Goal: Task Accomplishment & Management: Manage account settings

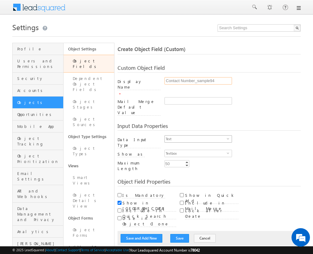
type input "Contact Number_sample94"
click at [196, 136] on span "Text" at bounding box center [196, 139] width 62 height 7
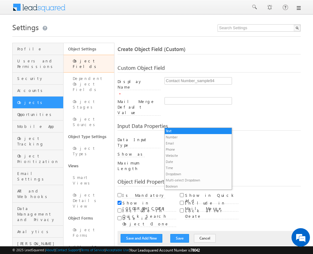
click at [196, 149] on li "Phone" at bounding box center [198, 149] width 67 height 6
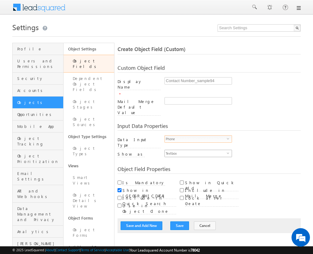
click at [196, 150] on span "Textbox" at bounding box center [196, 153] width 62 height 7
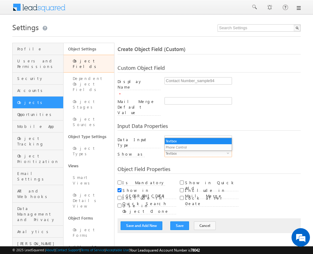
click at [198, 147] on li "Phone Control" at bounding box center [198, 147] width 67 height 6
checkbox input "true"
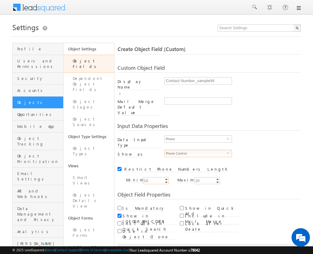
type input "10"
click at [142, 247] on button "Save and Add New" at bounding box center [142, 251] width 42 height 9
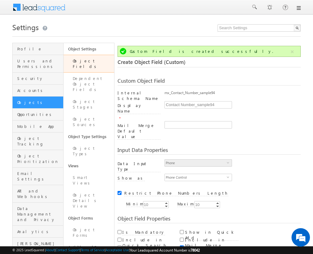
scroll to position [46, 0]
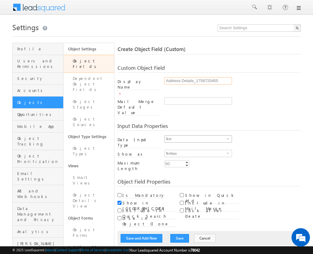
type input "Address Details_1758720455"
click at [196, 136] on span "Text" at bounding box center [196, 139] width 62 height 7
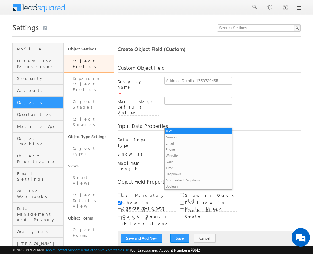
click at [196, 189] on li "Custom Field Set" at bounding box center [198, 192] width 67 height 6
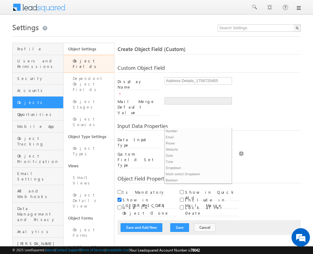
scroll to position [6, 0]
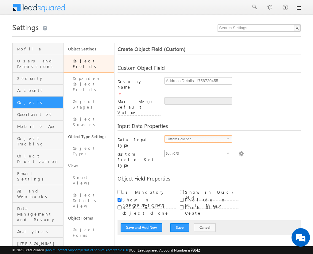
click at [196, 150] on span "Both CFS" at bounding box center [196, 153] width 62 height 7
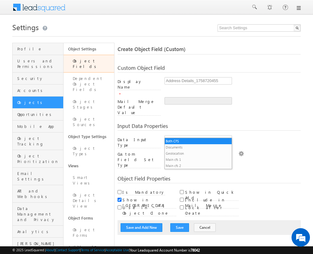
click at [198, 147] on li "Documents" at bounding box center [198, 147] width 67 height 6
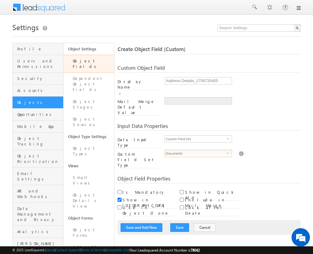
click at [239, 150] on img at bounding box center [242, 153] width 6 height 7
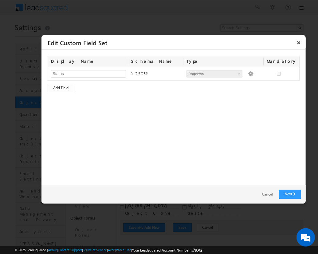
click at [61, 87] on div "Add Field" at bounding box center [61, 88] width 26 height 9
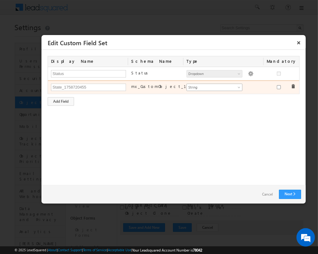
type input "State_1758720455"
click at [214, 87] on span "String" at bounding box center [212, 88] width 50 height 6
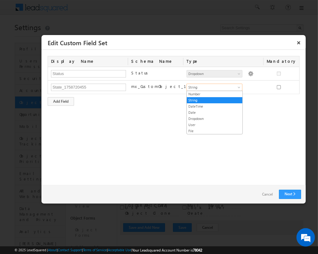
click at [214, 118] on link "Dropdown" at bounding box center [215, 119] width 56 height 6
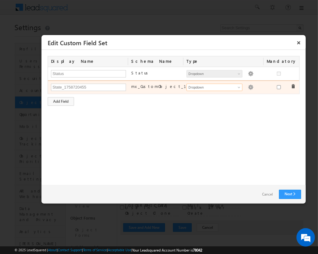
click at [248, 86] on img at bounding box center [251, 88] width 6 height 6
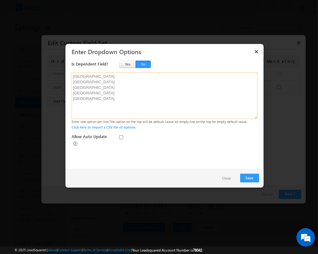
type textarea "Maharashtra Karnataka Tamil Nadu Delhi Gujarat"
click at [143, 64] on button "No" at bounding box center [143, 64] width 15 height 7
click at [250, 178] on button "Save" at bounding box center [249, 178] width 19 height 9
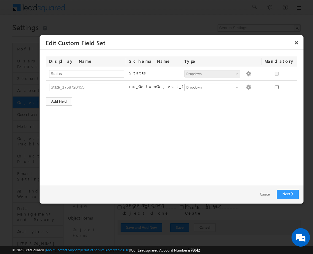
click at [59, 101] on div "Add Field" at bounding box center [59, 101] width 26 height 9
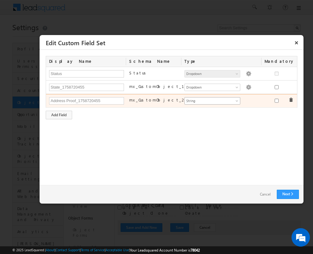
type input "Address Proof_1758720455"
click at [212, 100] on span "String" at bounding box center [210, 101] width 50 height 6
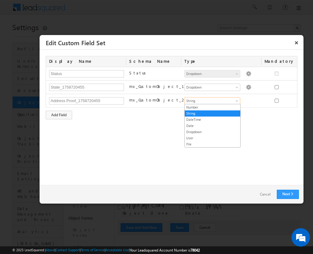
click at [213, 143] on link "File" at bounding box center [213, 144] width 56 height 6
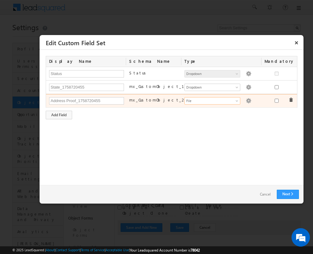
click at [246, 100] on img at bounding box center [249, 101] width 6 height 6
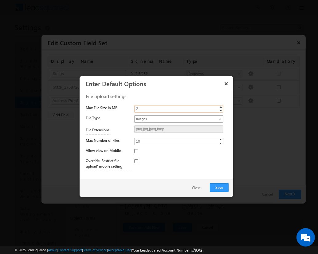
type input "2"
click at [179, 118] on span "Images" at bounding box center [174, 119] width 78 height 6
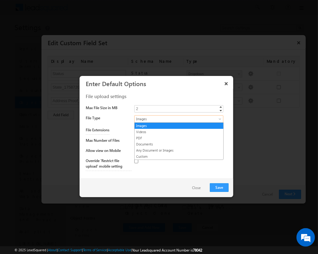
click at [179, 137] on link "PDF" at bounding box center [179, 138] width 89 height 6
type input "pdf"
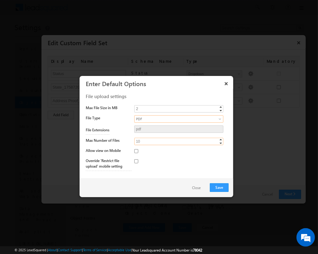
type input "5"
click at [219, 187] on button "Save" at bounding box center [219, 187] width 19 height 9
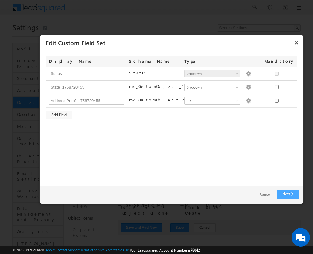
click at [288, 194] on link "Next" at bounding box center [288, 194] width 22 height 9
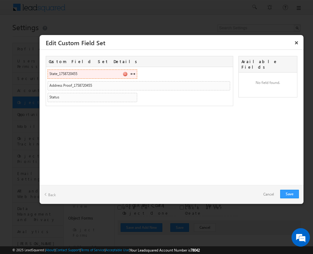
click at [133, 73] on span at bounding box center [133, 73] width 5 height 5
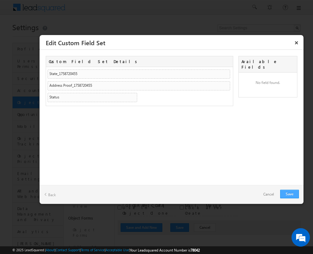
click at [290, 194] on link "Save" at bounding box center [290, 194] width 19 height 9
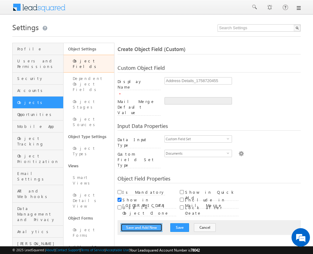
click at [142, 223] on button "Save and Add New" at bounding box center [142, 227] width 42 height 9
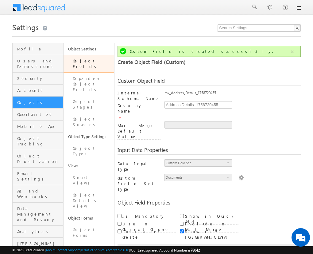
scroll to position [46, 0]
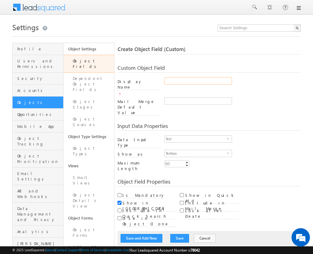
click at [169, 82] on input "Display Name" at bounding box center [199, 80] width 68 height 7
click at [179, 150] on span "Textbox" at bounding box center [196, 153] width 62 height 7
click at [146, 135] on div "Data Input Type Text select 0" at bounding box center [209, 142] width 183 height 14
click at [179, 136] on span "Text" at bounding box center [196, 139] width 62 height 7
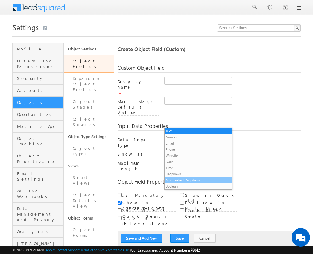
scroll to position [6, 0]
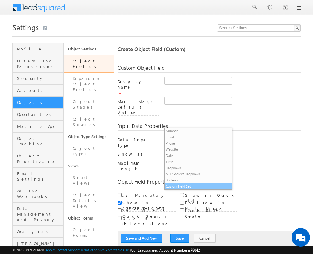
click at [181, 188] on li "Custom Field Set" at bounding box center [198, 186] width 67 height 6
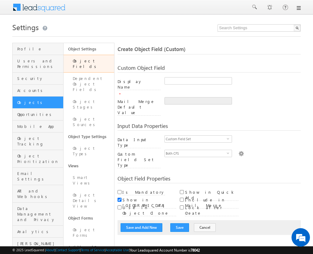
click at [239, 150] on img at bounding box center [242, 153] width 6 height 7
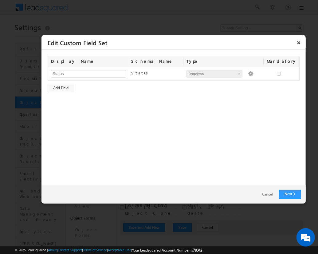
click at [264, 197] on link "Cancel" at bounding box center [267, 194] width 23 height 9
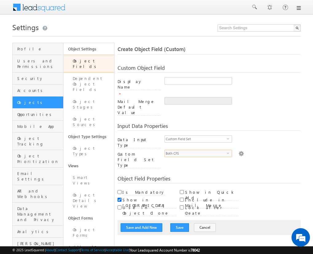
click at [169, 150] on span "Both CFS" at bounding box center [196, 153] width 62 height 7
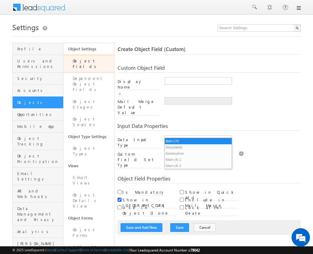
click at [172, 150] on span "Both CFS" at bounding box center [196, 153] width 62 height 7
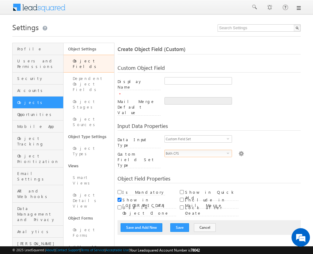
click at [172, 150] on span "Both CFS" at bounding box center [196, 153] width 62 height 7
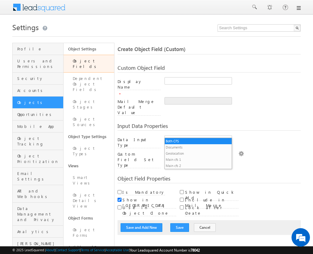
click at [172, 150] on span "Both CFS" at bounding box center [196, 153] width 62 height 7
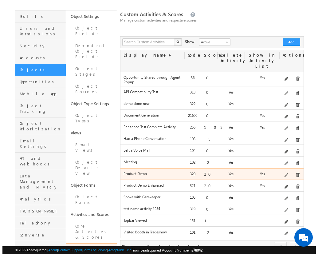
scroll to position [32, 0]
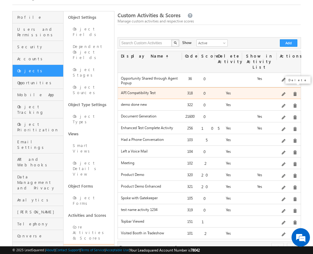
click at [293, 92] on span at bounding box center [295, 94] width 5 height 5
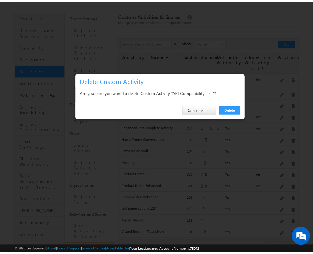
scroll to position [0, 0]
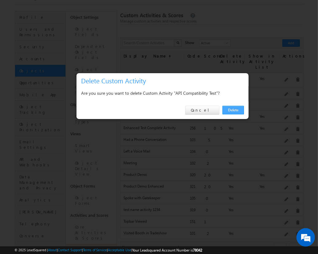
click at [231, 111] on link "Delete" at bounding box center [233, 110] width 22 height 9
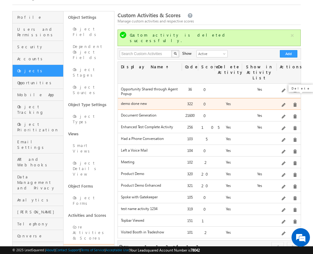
click at [295, 103] on span at bounding box center [295, 105] width 5 height 5
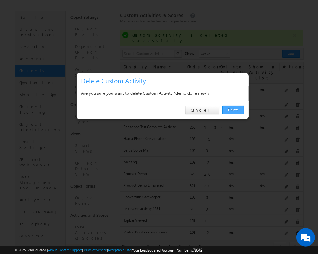
click at [233, 110] on link "Delete" at bounding box center [233, 110] width 22 height 9
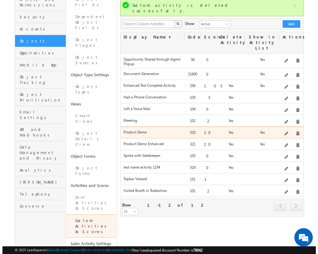
scroll to position [39, 0]
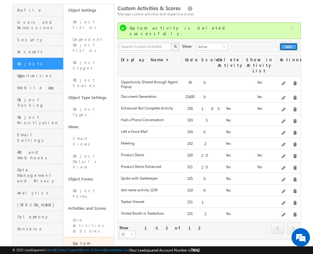
click at [290, 43] on button "Add" at bounding box center [289, 46] width 18 height 7
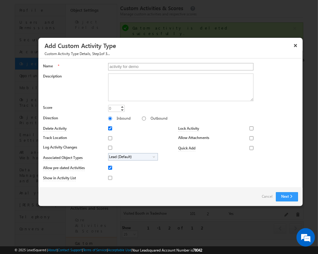
click at [110, 67] on input "activity for demo" at bounding box center [181, 66] width 146 height 7
type input "Activity for demo"
click at [111, 137] on div at bounding box center [117, 139] width 19 height 9
click at [108, 138] on input "Track Location" at bounding box center [110, 138] width 4 height 4
checkbox input "true"
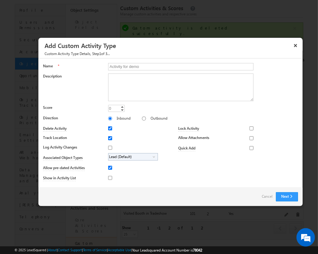
click at [108, 146] on div at bounding box center [117, 148] width 19 height 9
click at [108, 146] on input "Log Activity Changes" at bounding box center [110, 148] width 4 height 4
checkbox input "true"
click at [288, 196] on button "Next" at bounding box center [287, 196] width 22 height 9
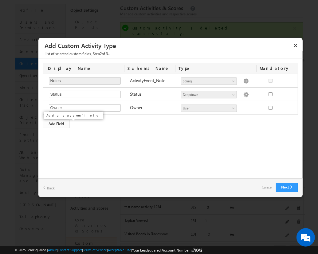
click at [60, 123] on div "Add Field" at bounding box center [56, 124] width 26 height 9
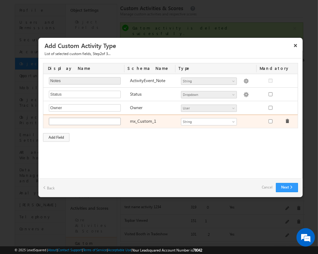
click at [109, 120] on input "text" at bounding box center [85, 121] width 72 height 7
type input "Visit Purpose"
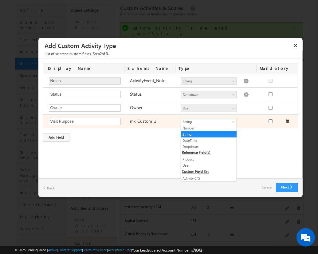
click at [205, 120] on span "String" at bounding box center [206, 122] width 50 height 6
drag, startPoint x: 199, startPoint y: 137, endPoint x: 198, endPoint y: 121, distance: 16.1
click at [199, 137] on li "DateTime" at bounding box center [209, 140] width 56 height 6
click at [198, 121] on span "DateTime" at bounding box center [206, 122] width 50 height 6
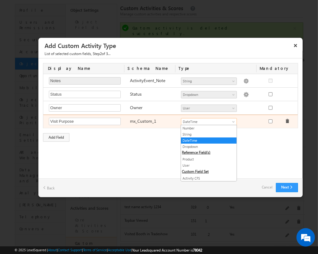
click at [198, 121] on span "DateTime" at bounding box center [206, 122] width 50 height 6
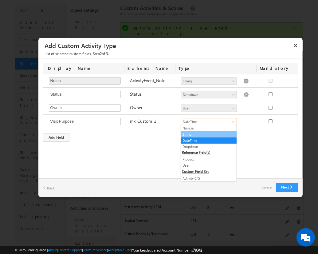
click at [194, 136] on link "String" at bounding box center [209, 135] width 56 height 6
click at [57, 138] on div "Add Field" at bounding box center [56, 137] width 26 height 9
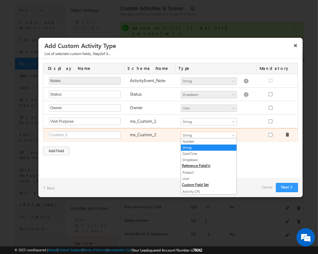
click at [195, 132] on span "String" at bounding box center [206, 135] width 50 height 6
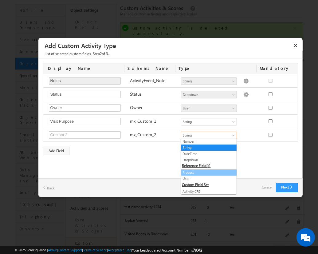
scroll to position [24, 0]
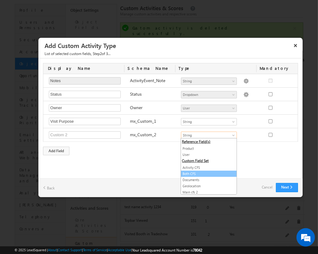
click at [195, 171] on link "Both CFS" at bounding box center [209, 174] width 56 height 6
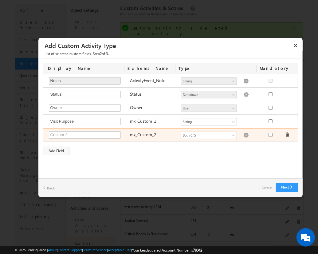
click at [243, 137] on img at bounding box center [246, 135] width 6 height 6
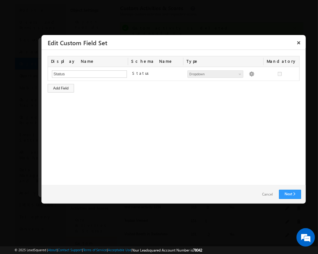
click at [145, 97] on div "Display Name Schema Name Type Mandatory Status Status Number String DateTime Da…" at bounding box center [173, 117] width 264 height 135
click at [70, 91] on div "Add Field" at bounding box center [61, 88] width 26 height 9
click at [269, 190] on link "Cancel" at bounding box center [267, 194] width 23 height 9
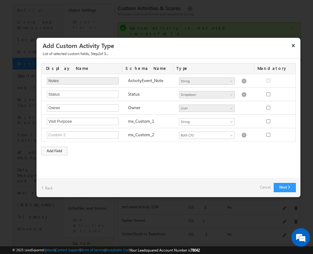
click at [267, 188] on link "Cancel" at bounding box center [265, 187] width 11 height 9
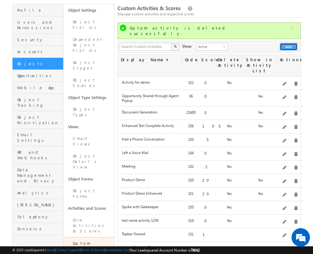
click at [289, 43] on button "Add" at bounding box center [289, 46] width 18 height 7
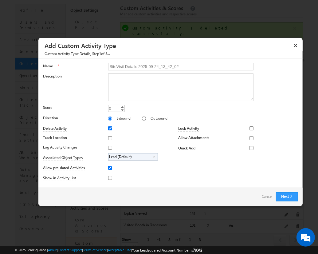
type input "SiteVisit Details 2025-09-24_13_42_02"
type textarea "On-site visit activity with ALL CFS sub-field types testing - comprehensive dem…"
type input "20"
click at [109, 138] on input "Track Location" at bounding box center [110, 138] width 4 height 4
checkbox input "true"
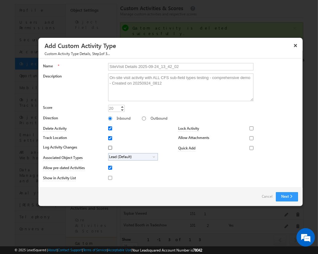
click at [109, 147] on input "Log Activity Changes" at bounding box center [110, 148] width 4 height 4
checkbox input "true"
click at [109, 177] on input "Show in Activity List" at bounding box center [110, 178] width 4 height 4
checkbox input "true"
click at [250, 138] on input "Allow Attachments" at bounding box center [252, 138] width 4 height 4
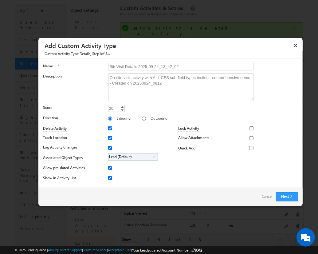
checkbox input "true"
click at [132, 156] on span "Lead (Default)" at bounding box center [130, 156] width 44 height 7
click at [112, 174] on input "Student" at bounding box center [114, 174] width 4 height 4
checkbox input "true"
click at [178, 66] on input "SiteVisit Details 2025-09-24_13_42_02" at bounding box center [181, 66] width 146 height 7
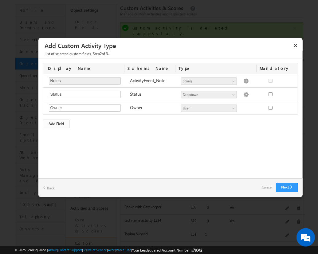
click at [56, 123] on div "Add Field" at bounding box center [56, 124] width 26 height 9
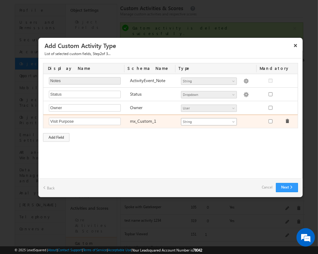
type input "Visit Purpose"
click at [209, 120] on span "String" at bounding box center [206, 122] width 50 height 6
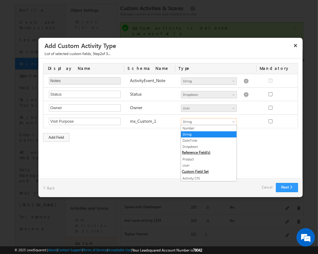
click at [206, 134] on link "String" at bounding box center [209, 135] width 56 height 6
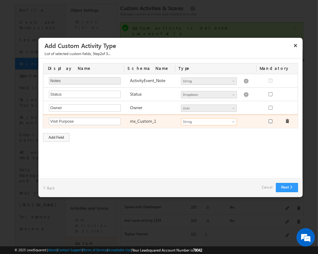
click at [270, 120] on input "checkbox" at bounding box center [271, 121] width 4 height 4
checkbox input "true"
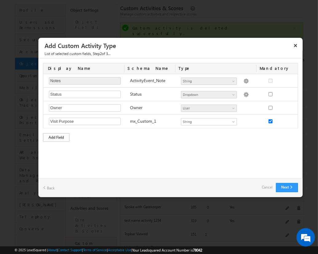
click at [56, 136] on div "Add Field" at bounding box center [56, 137] width 26 height 9
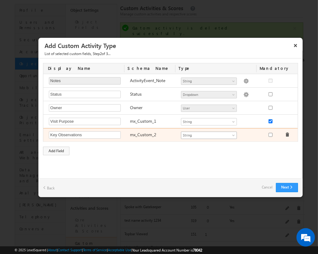
type input "Key Observations"
click at [209, 134] on span "String" at bounding box center [206, 135] width 50 height 6
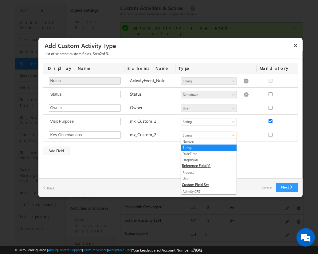
click at [206, 147] on link "String" at bounding box center [209, 148] width 56 height 6
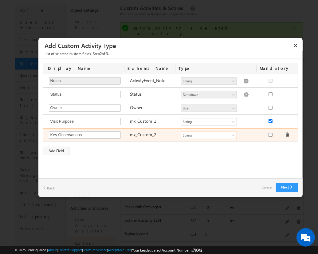
click at [270, 134] on input "checkbox" at bounding box center [271, 135] width 4 height 4
checkbox input "true"
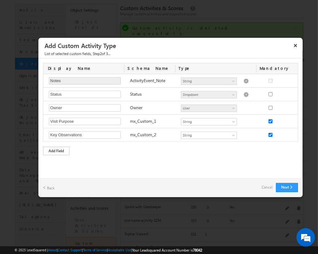
click at [56, 150] on div "Add Field" at bounding box center [56, 151] width 26 height 9
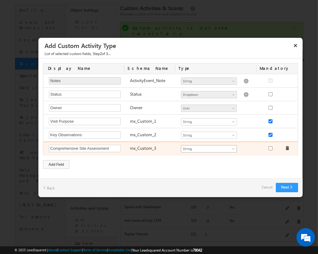
type input "Comprehensive Site Assessment"
click at [209, 147] on span "String" at bounding box center [206, 149] width 50 height 6
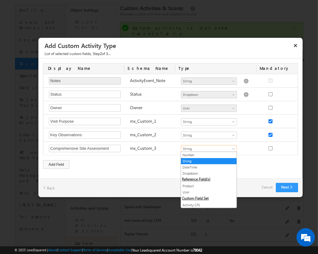
click at [206, 208] on link "Both CFS" at bounding box center [209, 211] width 56 height 6
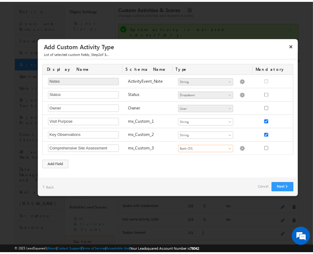
scroll to position [0, 0]
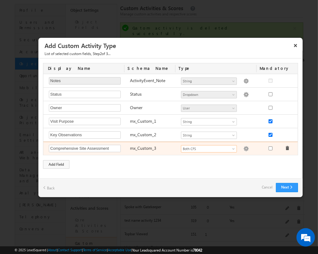
click at [243, 147] on img at bounding box center [246, 149] width 6 height 6
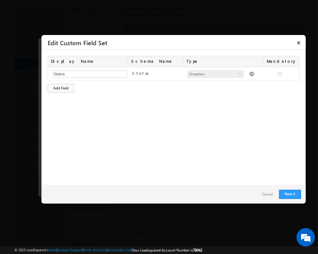
click at [61, 88] on div "Add Field" at bounding box center [61, 88] width 26 height 9
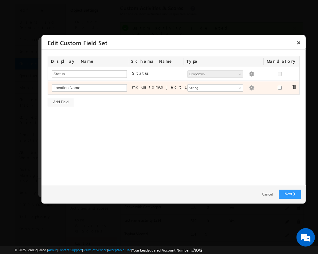
type input "Location Name"
click at [249, 87] on img at bounding box center [252, 88] width 6 height 6
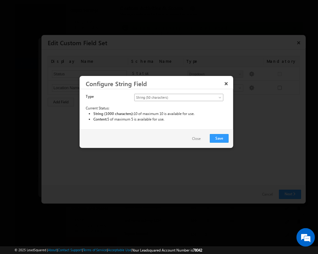
click at [179, 97] on span "String (50 characters)" at bounding box center [174, 98] width 78 height 6
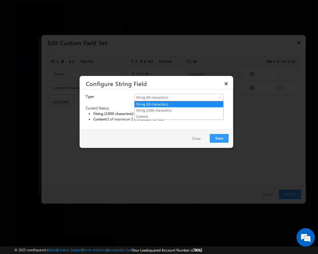
click at [179, 104] on link "String (50 characters)" at bounding box center [179, 104] width 89 height 6
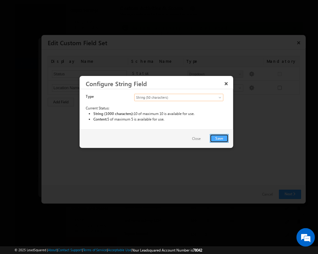
click at [219, 138] on button "Save" at bounding box center [219, 138] width 19 height 9
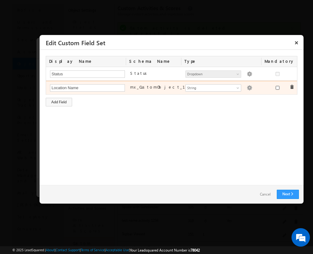
click at [278, 87] on input "checkbox" at bounding box center [278, 88] width 4 height 4
checkbox input "true"
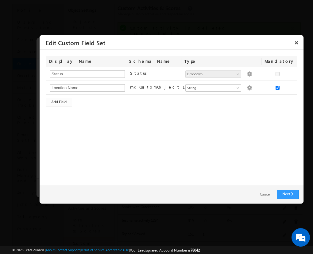
click at [59, 101] on div "Add Field" at bounding box center [59, 102] width 26 height 9
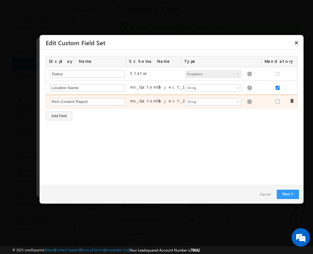
type input "Rich Content Report"
click at [247, 101] on img at bounding box center [250, 102] width 6 height 6
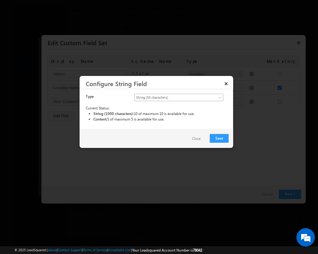
click at [179, 97] on span "String (50 characters)" at bounding box center [174, 98] width 78 height 6
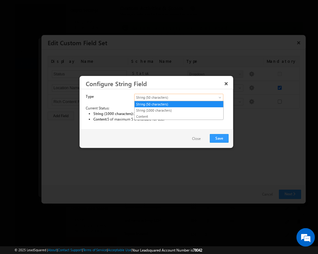
click at [179, 116] on link "Content" at bounding box center [179, 117] width 89 height 6
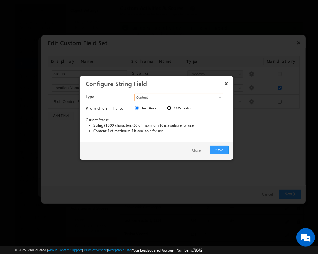
click at [169, 108] on input "CMS Editor" at bounding box center [169, 108] width 4 height 4
radio input "true"
click at [219, 149] on button "Save" at bounding box center [219, 150] width 19 height 9
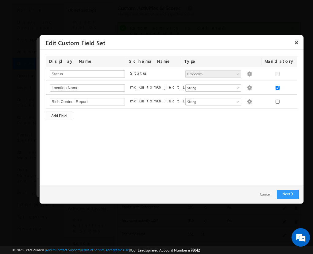
click at [59, 115] on div "Add Field" at bounding box center [59, 116] width 26 height 9
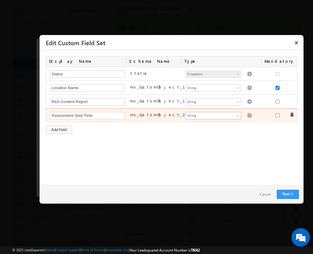
type input "Assessment Start Time"
click at [213, 115] on span "String" at bounding box center [211, 116] width 50 height 6
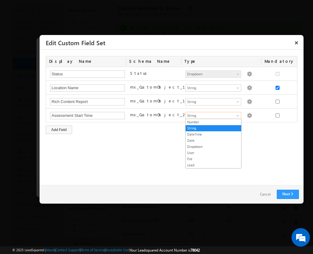
click at [214, 134] on link "DateTime" at bounding box center [214, 135] width 56 height 6
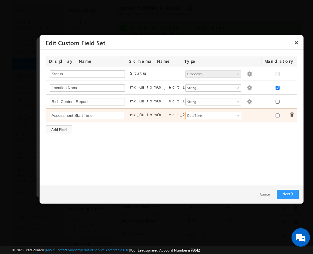
click at [278, 115] on input "checkbox" at bounding box center [278, 115] width 4 height 4
checkbox input "true"
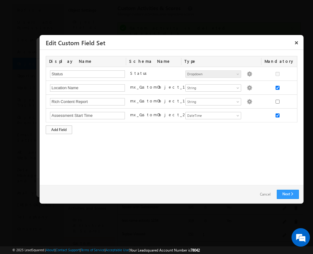
click at [59, 129] on div "Add Field" at bounding box center [59, 129] width 26 height 9
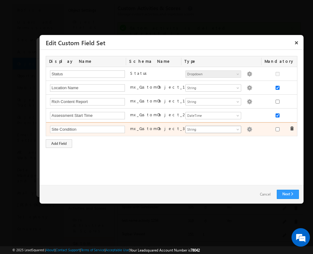
type input "Site Condition"
click at [213, 128] on span "String" at bounding box center [211, 130] width 50 height 6
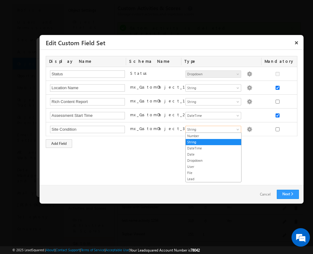
click at [214, 159] on link "Dropdown" at bounding box center [214, 161] width 56 height 6
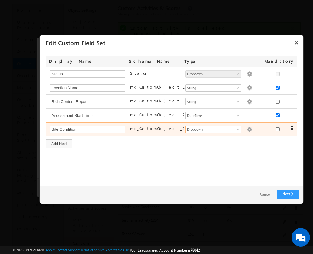
click at [247, 128] on img at bounding box center [250, 130] width 6 height 6
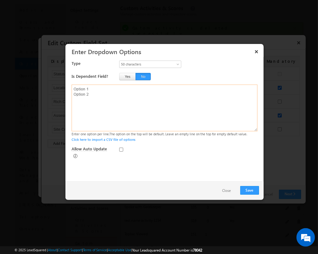
click at [164, 108] on textarea at bounding box center [165, 108] width 186 height 47
type textarea "Excellent Good Fair Poor Critical"
click at [121, 149] on input "Allow Auto Update" at bounding box center [121, 149] width 4 height 4
checkbox input "true"
click at [250, 190] on button "Save" at bounding box center [249, 190] width 19 height 9
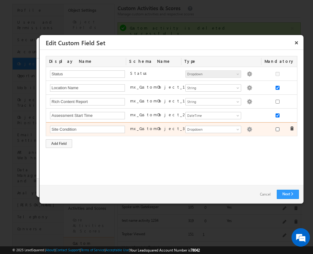
click at [278, 128] on input "checkbox" at bounding box center [278, 129] width 4 height 4
checkbox input "true"
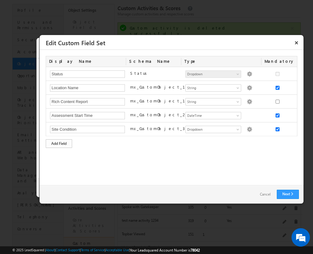
click at [59, 143] on div "Add Field" at bounding box center [59, 143] width 26 height 9
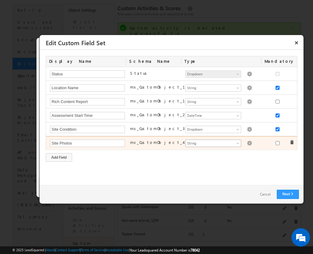
type input "Site Photos"
click at [213, 142] on span "String" at bounding box center [211, 143] width 50 height 6
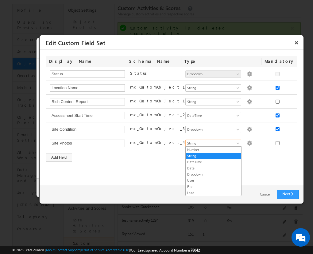
click at [214, 185] on link "File" at bounding box center [214, 187] width 56 height 6
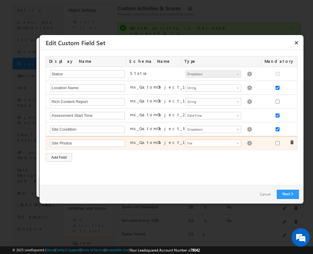
click at [247, 142] on img at bounding box center [250, 143] width 6 height 6
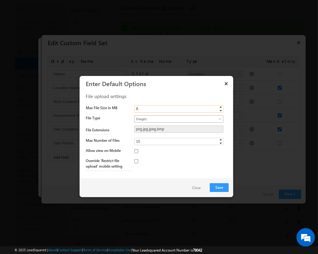
type input "8"
click at [174, 118] on span "Images" at bounding box center [174, 119] width 78 height 6
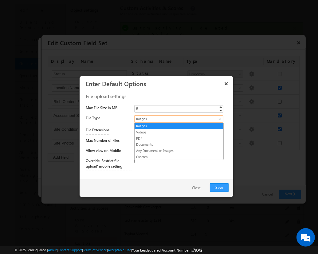
click at [179, 125] on link "Images" at bounding box center [179, 126] width 89 height 6
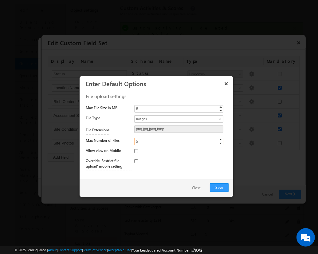
type input "5"
click at [136, 151] on input "checkbox" at bounding box center [136, 151] width 4 height 4
checkbox input "true"
click at [219, 187] on button "Save" at bounding box center [219, 187] width 19 height 9
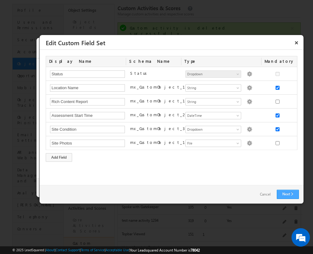
click at [288, 194] on link "Next" at bounding box center [288, 194] width 22 height 9
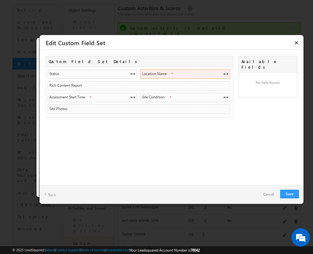
click at [226, 73] on span at bounding box center [226, 73] width 5 height 5
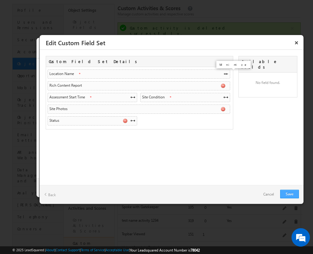
click at [290, 194] on link "Save" at bounding box center [290, 194] width 19 height 9
checkbox input "true"
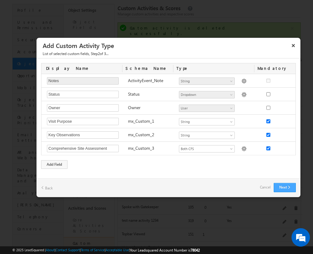
click at [285, 187] on button "Next" at bounding box center [285, 187] width 22 height 9
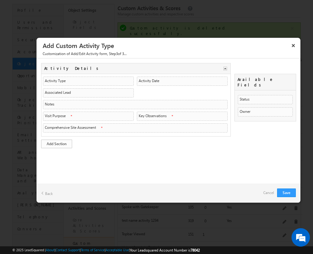
click at [57, 142] on link "Add Section" at bounding box center [56, 144] width 31 height 9
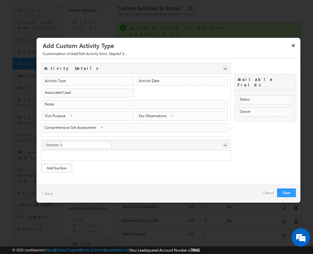
type input "Visit Overview"
click at [57, 166] on link "Add Section" at bounding box center [56, 168] width 31 height 9
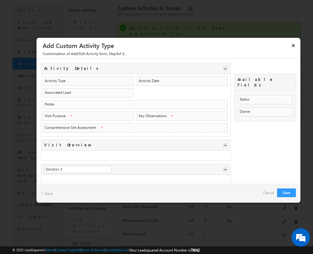
type input "Assessment Data"
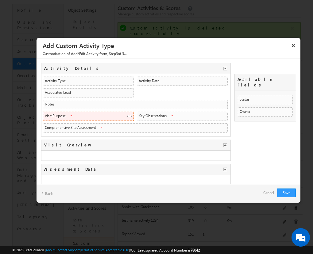
click at [128, 115] on span at bounding box center [129, 115] width 5 height 5
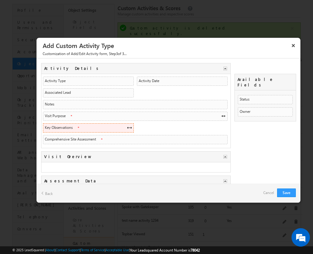
click at [128, 126] on span at bounding box center [129, 127] width 5 height 5
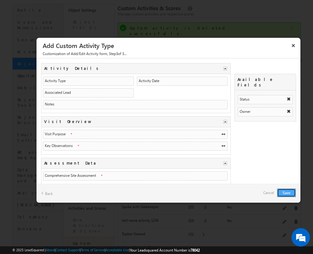
click at [287, 192] on button "Save" at bounding box center [286, 192] width 19 height 9
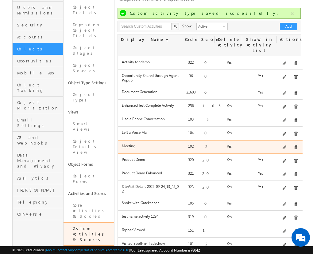
scroll to position [45, 0]
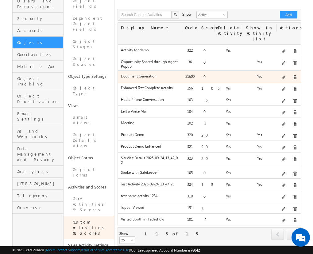
scroll to position [60, 0]
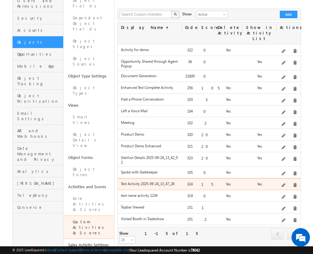
click at [149, 181] on label "Test Activity 2025-09-24_13_47_28" at bounding box center [150, 183] width 58 height 5
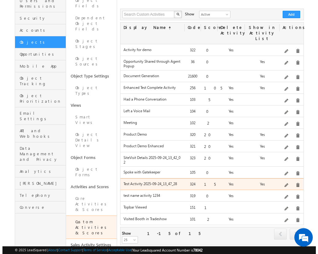
scroll to position [0, 0]
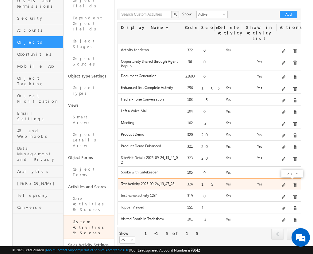
click at [287, 183] on span at bounding box center [284, 185] width 5 height 5
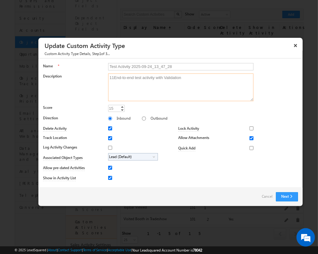
click at [113, 77] on textarea "11End-to-end test activity with Validation" at bounding box center [181, 87] width 146 height 28
